Goal: Navigation & Orientation: Go to known website

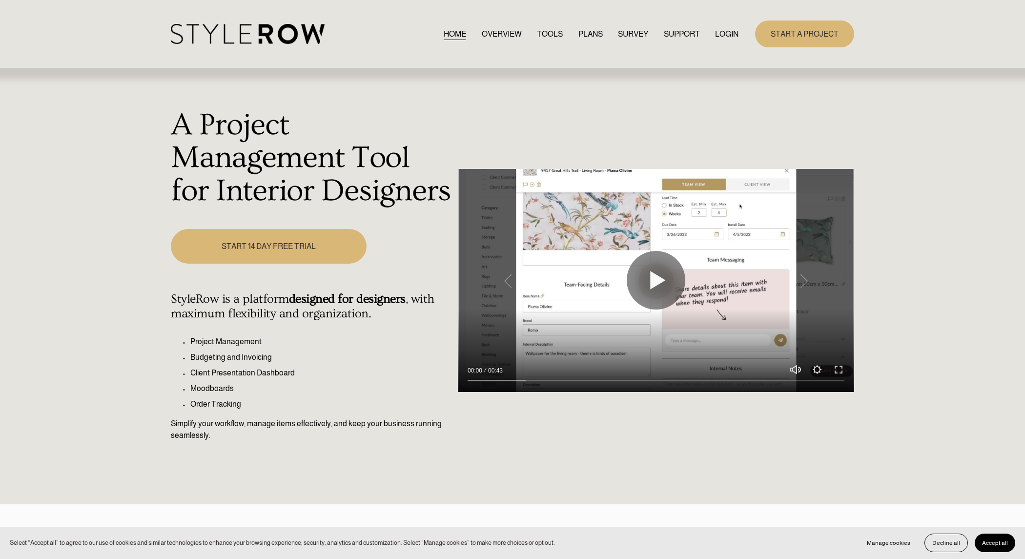
click at [727, 36] on link "LOGIN" at bounding box center [726, 33] width 23 height 13
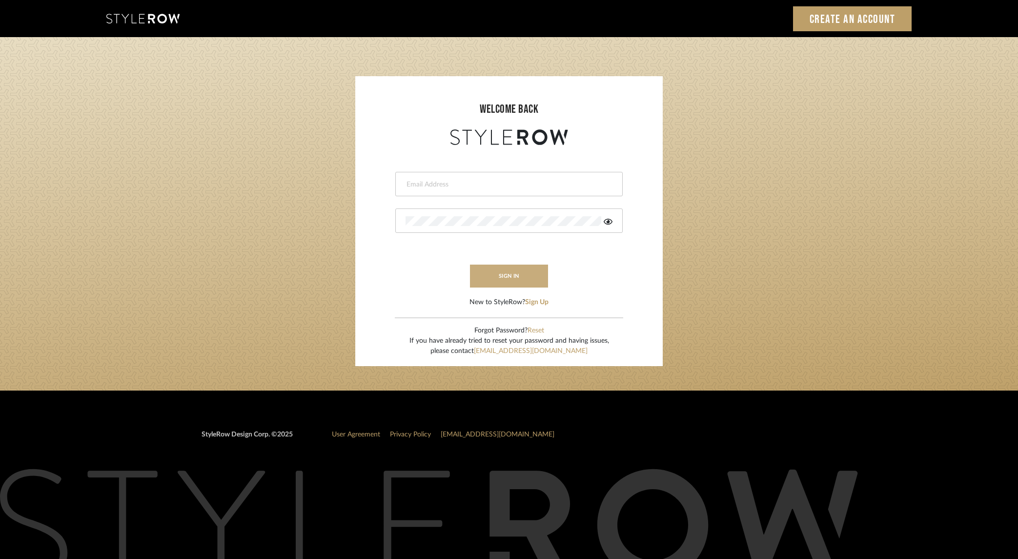
type input "dana.lewisrosedesign@gmail.com"
click at [532, 286] on button "sign in" at bounding box center [509, 275] width 78 height 23
